Goal: Task Accomplishment & Management: Use online tool/utility

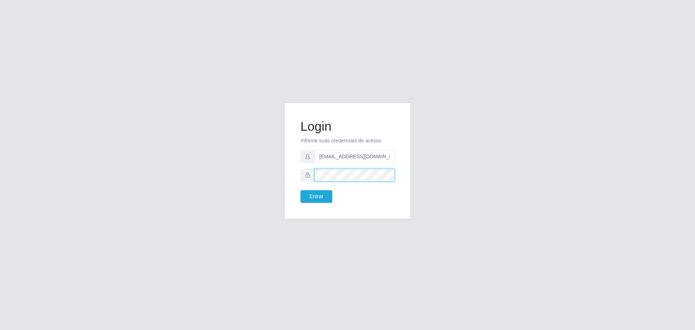
click at [305, 177] on div at bounding box center [348, 175] width 94 height 13
click at [301, 190] on button "Entrar" at bounding box center [317, 196] width 32 height 13
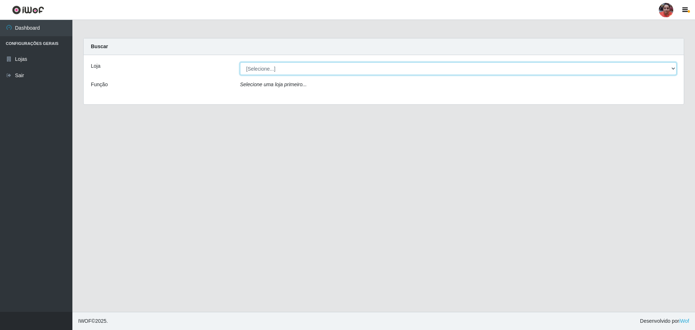
click at [333, 69] on select "[Selecione...] Mar Vermelho - Loja 05" at bounding box center [458, 68] width 437 height 13
select select "252"
click at [240, 62] on select "[Selecione...] Mar Vermelho - Loja 05" at bounding box center [458, 68] width 437 height 13
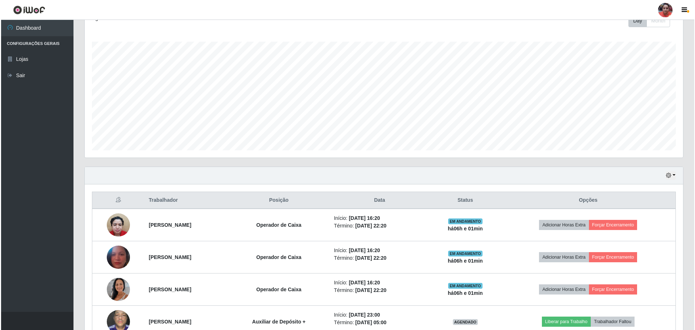
scroll to position [253, 0]
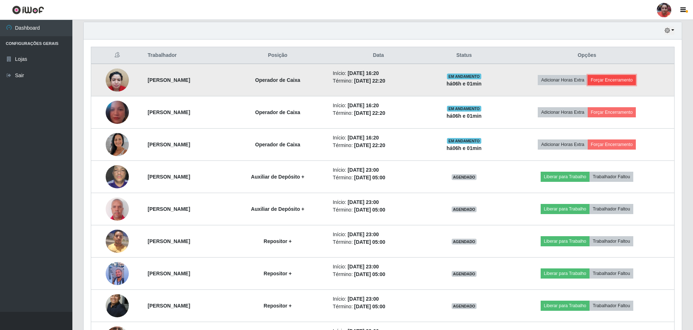
click at [615, 79] on button "Forçar Encerramento" at bounding box center [612, 80] width 49 height 10
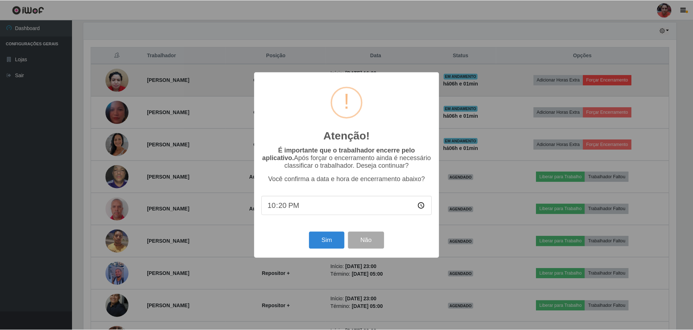
scroll to position [150, 595]
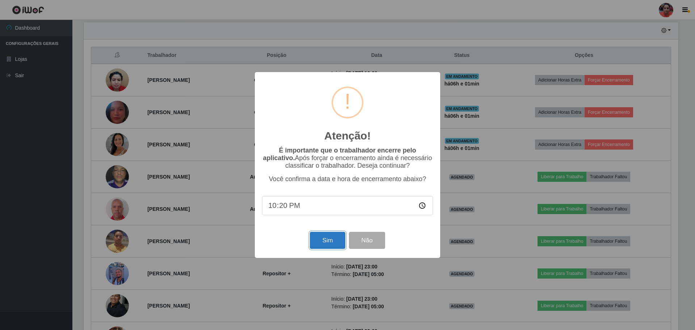
click at [331, 245] on button "Sim" at bounding box center [327, 240] width 35 height 17
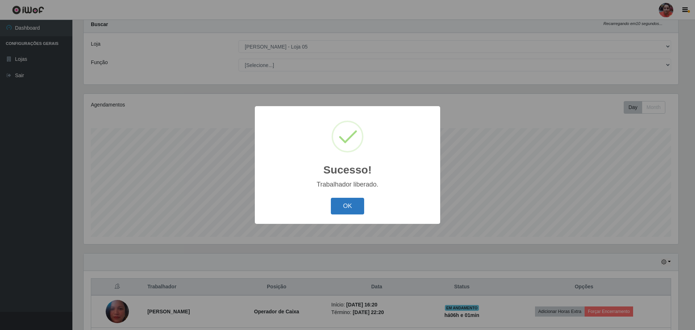
click at [341, 209] on button "OK" at bounding box center [348, 206] width 34 height 17
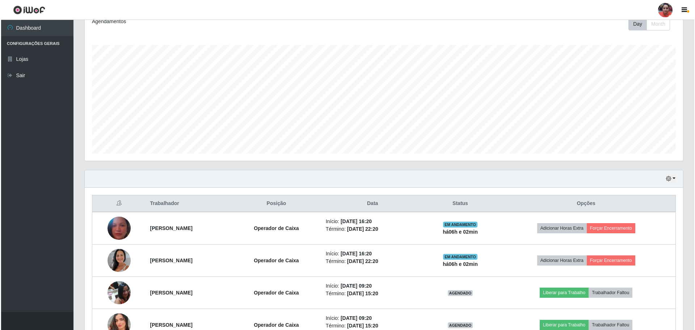
scroll to position [131, 0]
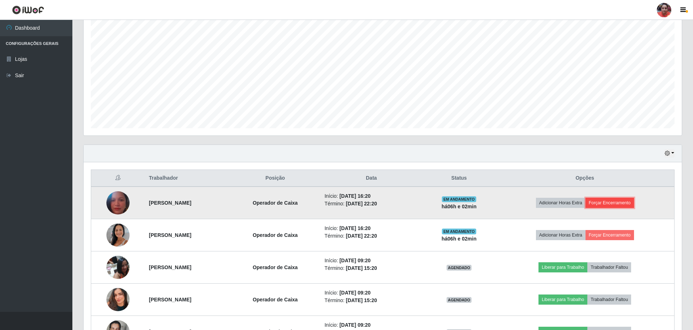
click at [616, 201] on button "Forçar Encerramento" at bounding box center [610, 203] width 49 height 10
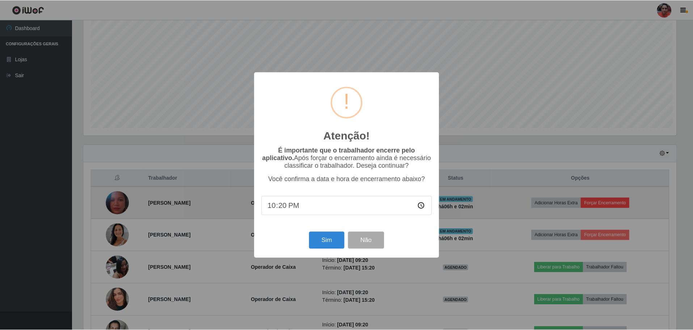
scroll to position [150, 595]
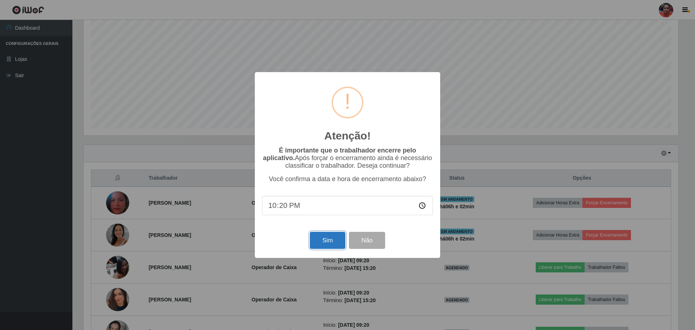
click at [332, 243] on button "Sim" at bounding box center [327, 240] width 35 height 17
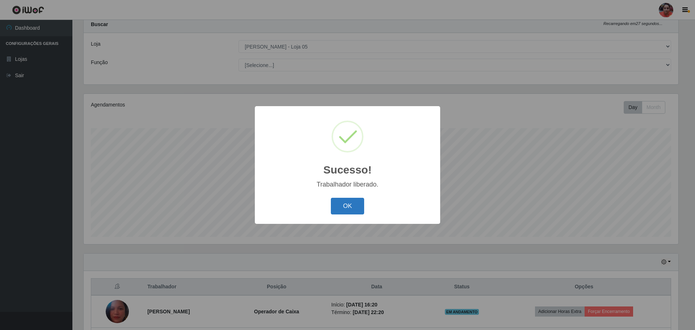
click at [357, 208] on button "OK" at bounding box center [348, 206] width 34 height 17
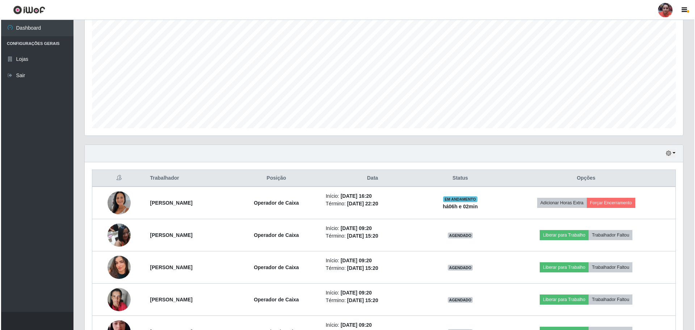
scroll to position [203, 0]
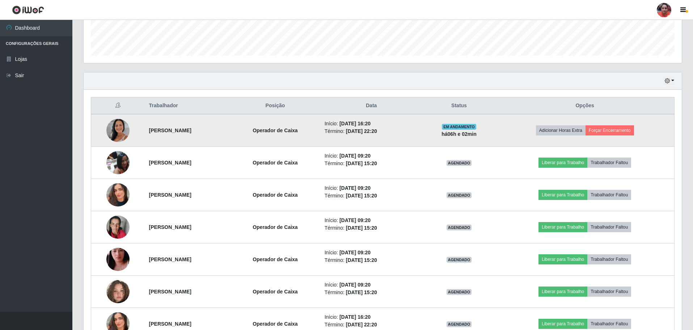
click at [121, 131] on img at bounding box center [117, 130] width 23 height 41
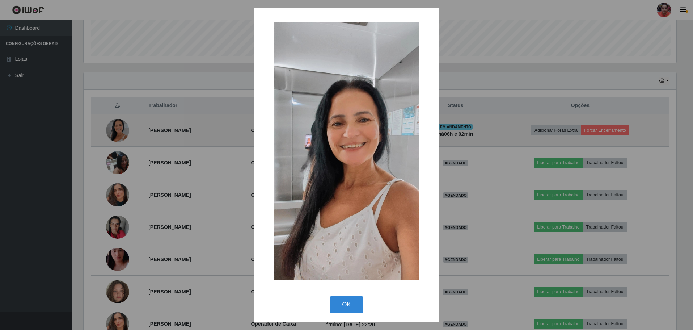
scroll to position [150, 595]
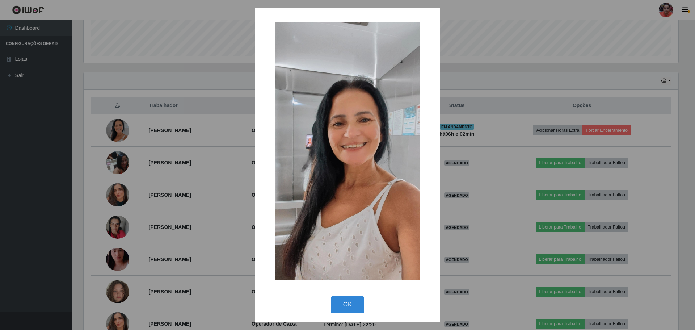
click at [224, 32] on div "× OK Cancel" at bounding box center [347, 165] width 695 height 330
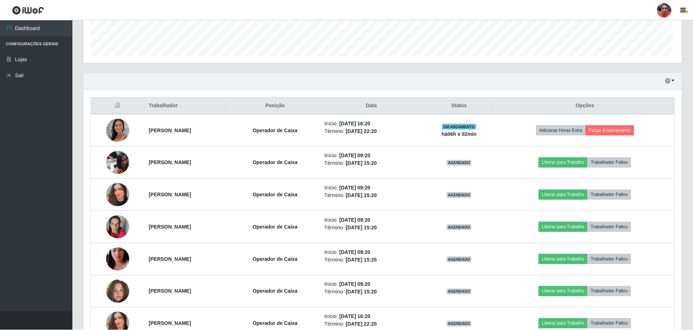
scroll to position [150, 599]
